Goal: Information Seeking & Learning: Check status

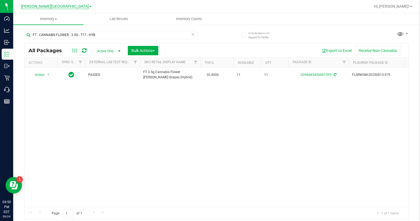
click at [70, 5] on span "[PERSON_NAME][GEOGRAPHIC_DATA]" at bounding box center [55, 6] width 68 height 5
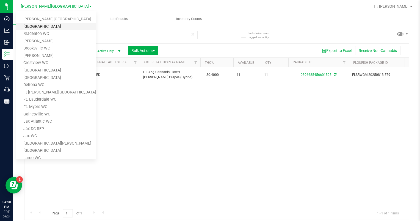
click at [48, 24] on link "[GEOGRAPHIC_DATA]" at bounding box center [56, 26] width 80 height 7
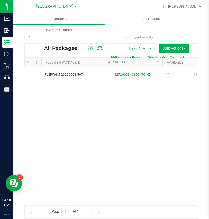
scroll to position [0, 131]
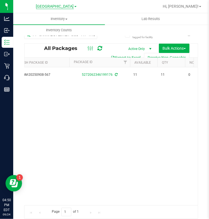
click at [51, 5] on span "[GEOGRAPHIC_DATA]" at bounding box center [55, 6] width 38 height 5
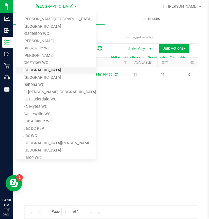
click at [39, 71] on link "[GEOGRAPHIC_DATA]" at bounding box center [56, 70] width 80 height 7
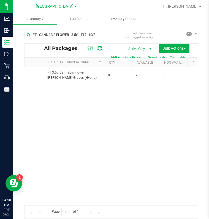
scroll to position [0, 137]
click at [64, 3] on div "[GEOGRAPHIC_DATA] WC [PERSON_NAME][GEOGRAPHIC_DATA] [PERSON_NAME][GEOGRAPHIC_DA…" at bounding box center [56, 6] width 80 height 9
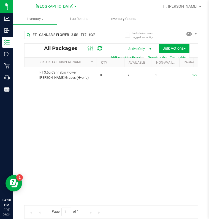
click at [62, 5] on span "[GEOGRAPHIC_DATA]" at bounding box center [55, 6] width 38 height 5
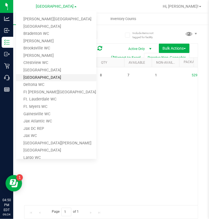
click at [35, 80] on link "[GEOGRAPHIC_DATA]" at bounding box center [56, 77] width 80 height 7
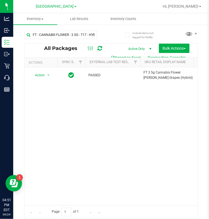
click at [145, 132] on div "Action Action Adjust qty Create package Edit attributes Global inventory Lock p…" at bounding box center [110, 136] width 173 height 138
click at [159, 118] on div "Action Action Adjust qty Create package Edit attributes Global inventory Lock p…" at bounding box center [110, 136] width 173 height 138
